Goal: Task Accomplishment & Management: Complete application form

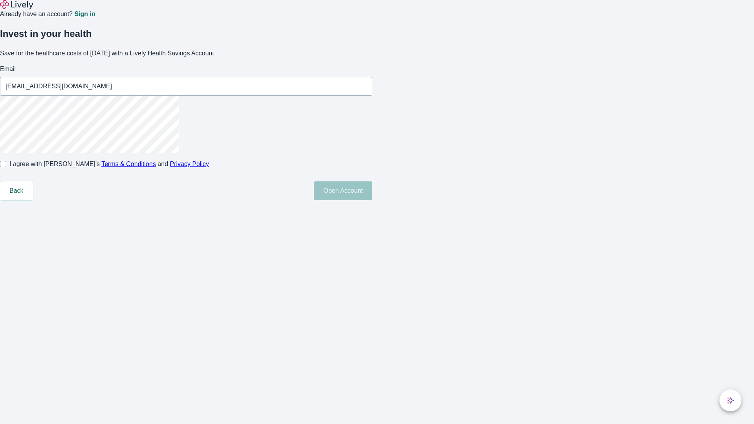
click at [6, 167] on input "I agree with Lively’s Terms & Conditions and Privacy Policy" at bounding box center [3, 164] width 6 height 6
checkbox input "true"
click at [372, 200] on button "Open Account" at bounding box center [343, 190] width 58 height 19
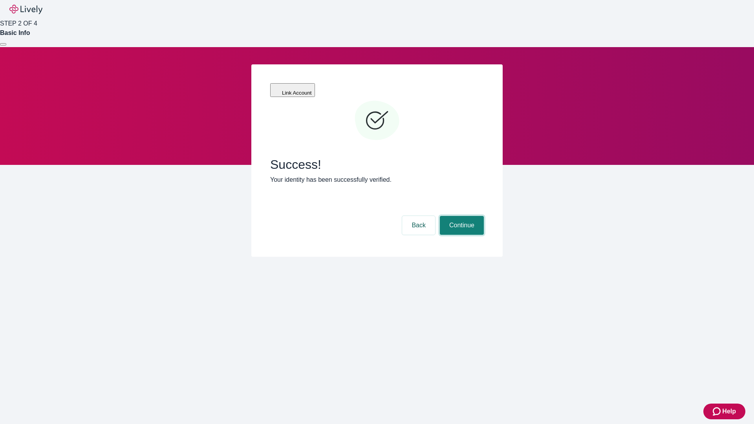
click at [460, 216] on button "Continue" at bounding box center [462, 225] width 44 height 19
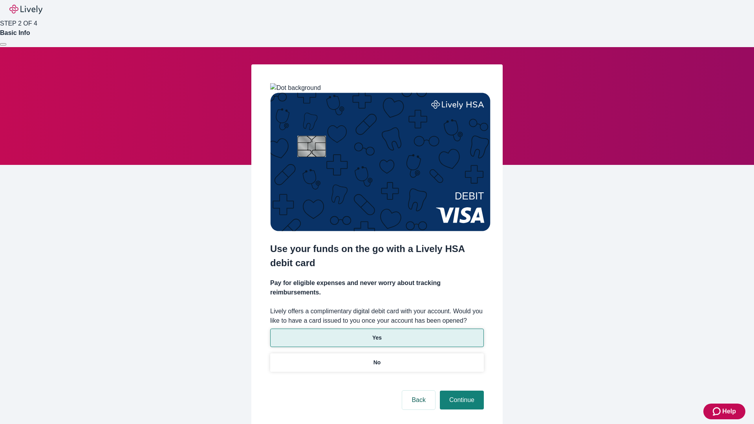
click at [376, 334] on p "Yes" at bounding box center [376, 338] width 9 height 8
click at [460, 391] on button "Continue" at bounding box center [462, 400] width 44 height 19
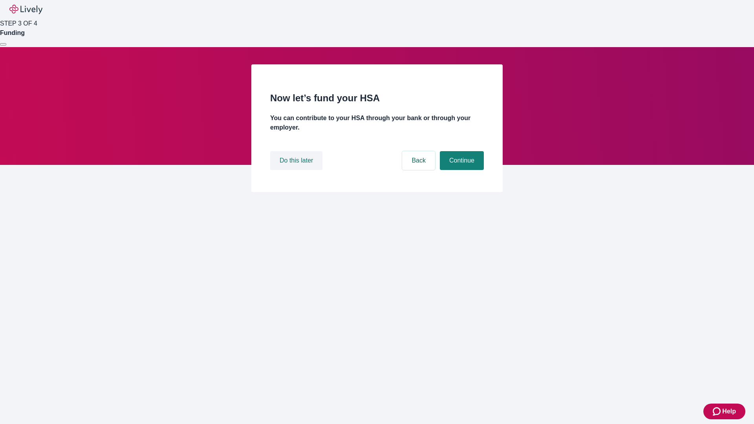
click at [297, 170] on button "Do this later" at bounding box center [296, 160] width 52 height 19
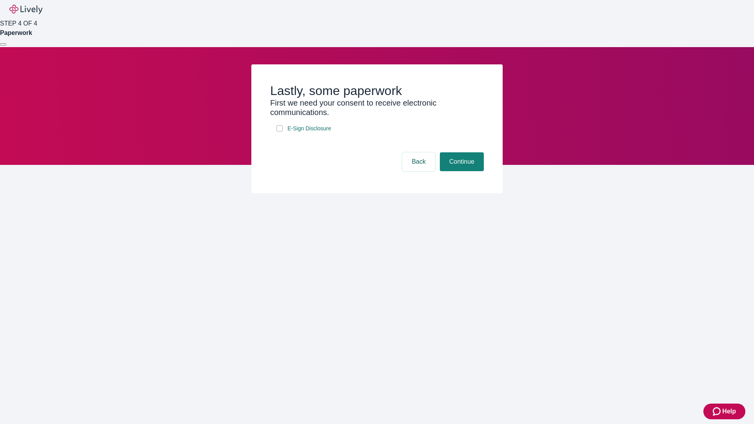
click at [280, 132] on input "E-Sign Disclosure" at bounding box center [279, 128] width 6 height 6
checkbox input "true"
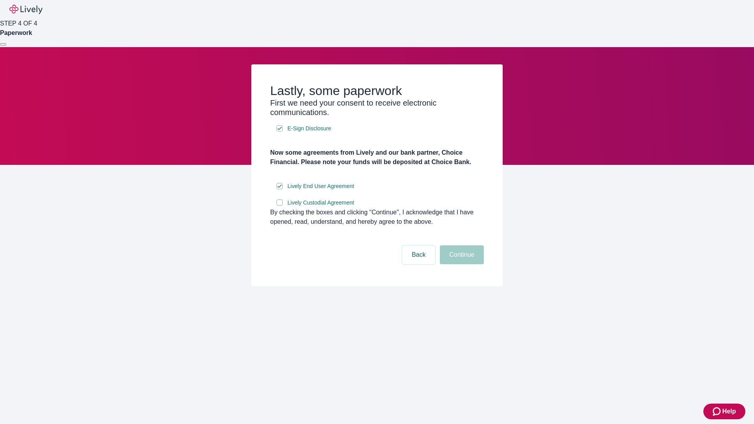
click at [280, 206] on input "Lively Custodial Agreement" at bounding box center [279, 202] width 6 height 6
checkbox input "true"
click at [460, 264] on button "Continue" at bounding box center [462, 254] width 44 height 19
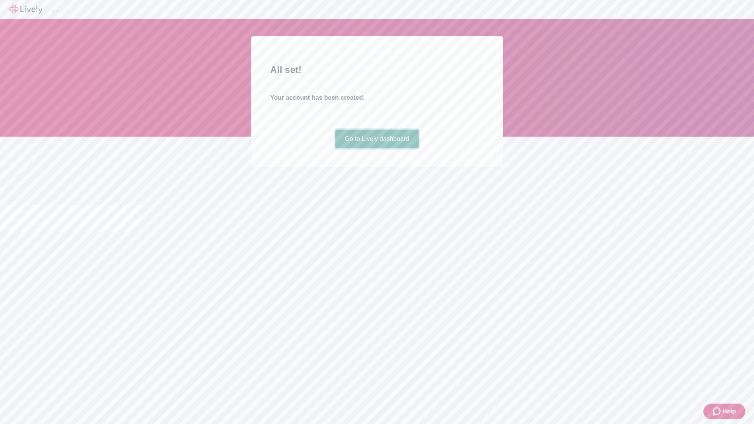
click at [376, 148] on link "Go to Lively dashboard" at bounding box center [377, 139] width 84 height 19
